Goal: Task Accomplishment & Management: Manage account settings

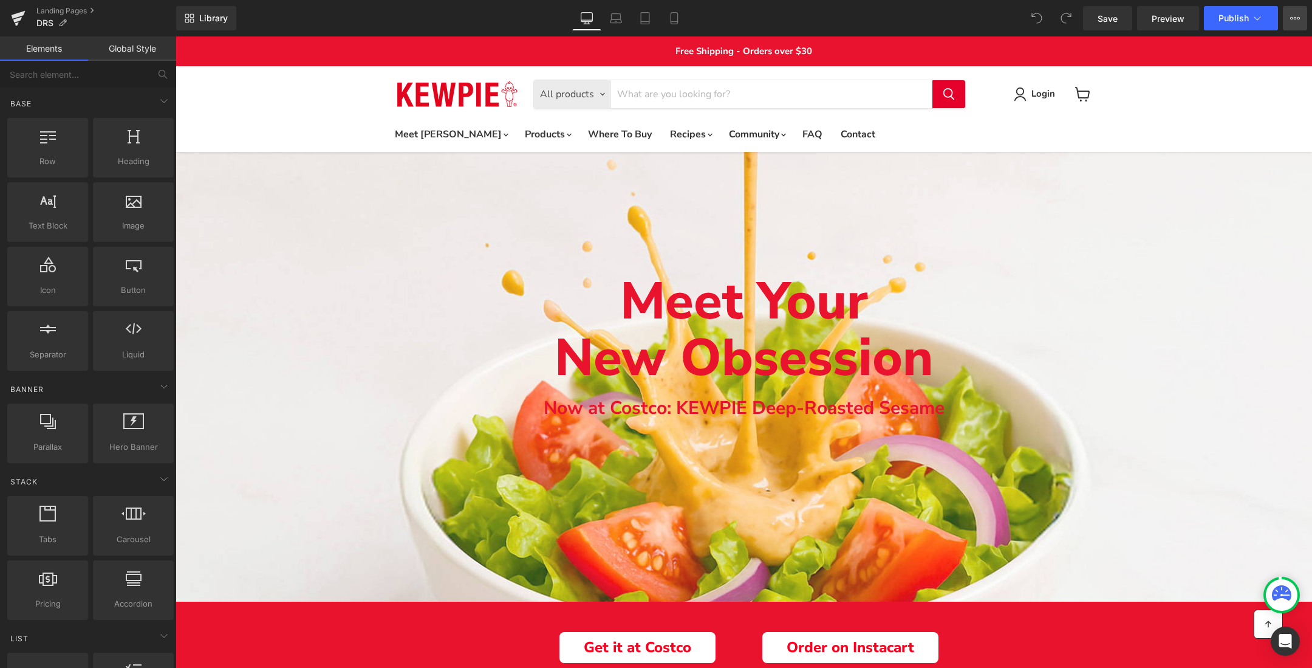
click at [1295, 22] on icon at bounding box center [1296, 18] width 10 height 10
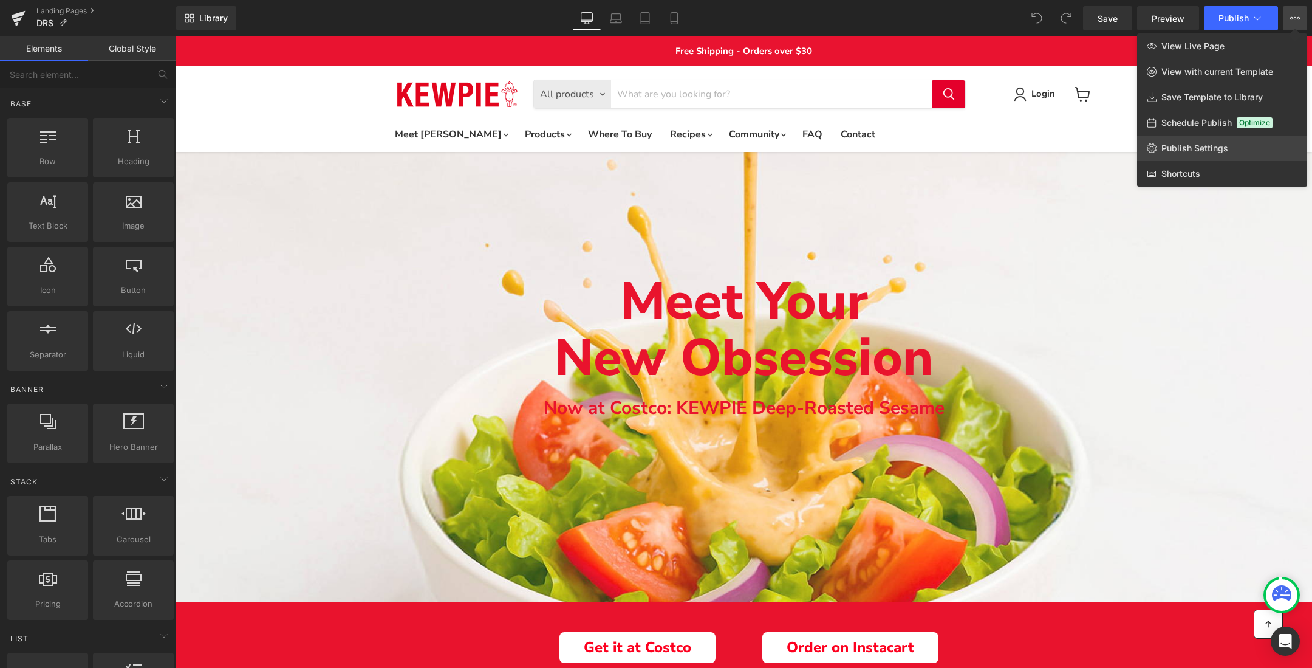
click at [1226, 149] on span "Publish Settings" at bounding box center [1195, 148] width 67 height 11
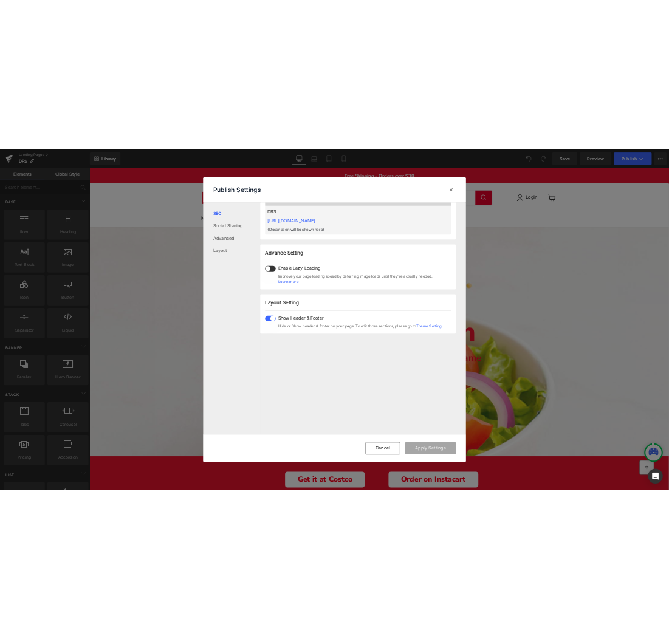
scroll to position [556, 0]
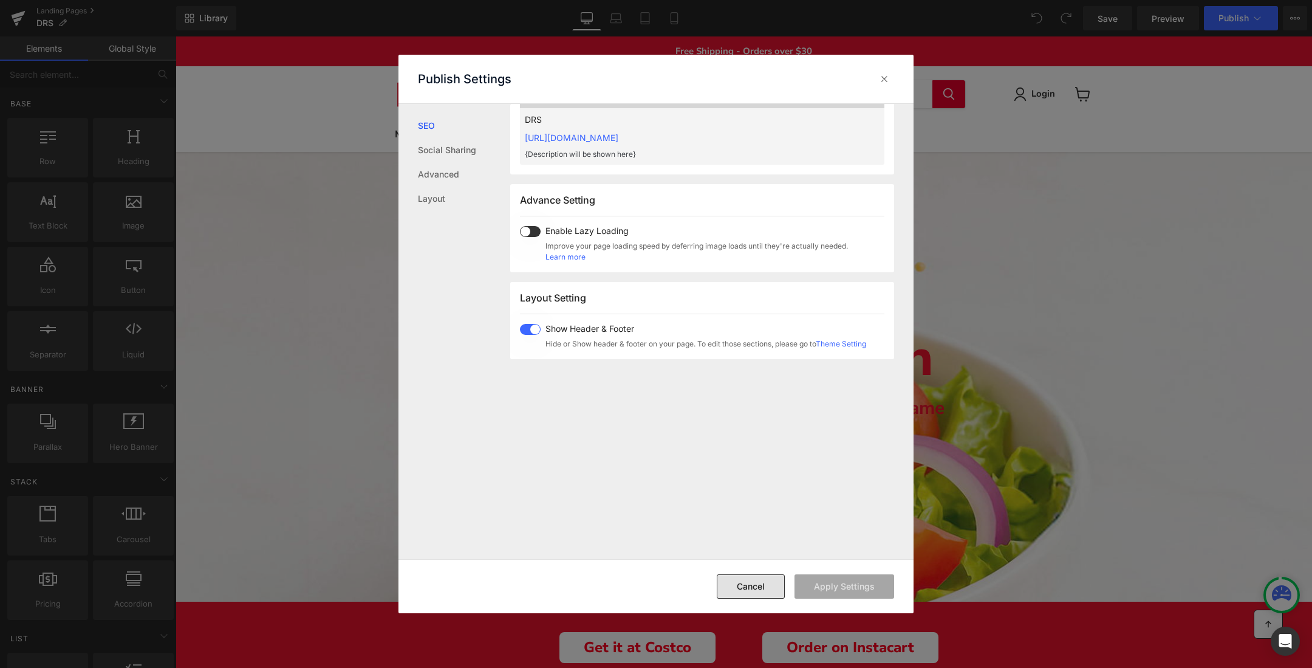
click at [752, 587] on button "Cancel" at bounding box center [751, 586] width 68 height 24
